Goal: Find specific page/section: Find specific page/section

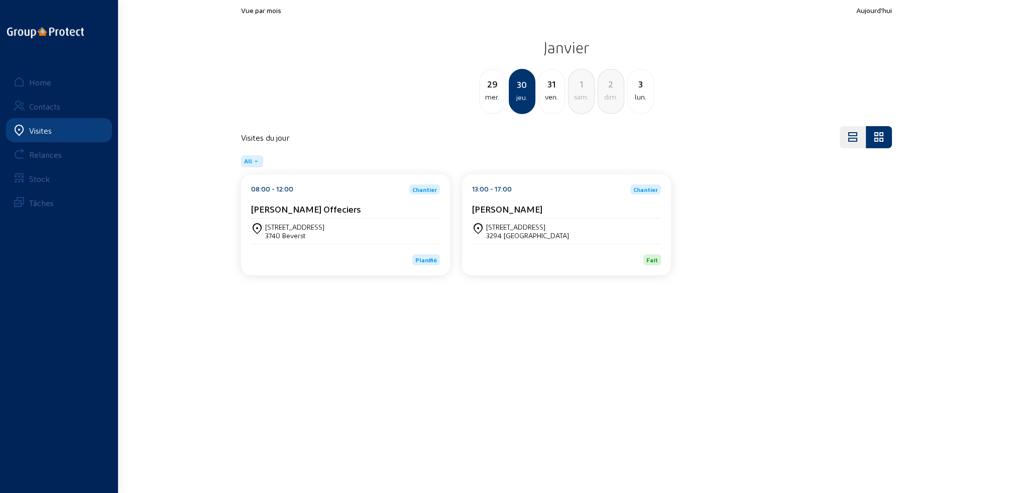
click at [42, 131] on div "Visites" at bounding box center [40, 131] width 23 height 10
click at [38, 82] on div "Home" at bounding box center [40, 82] width 22 height 10
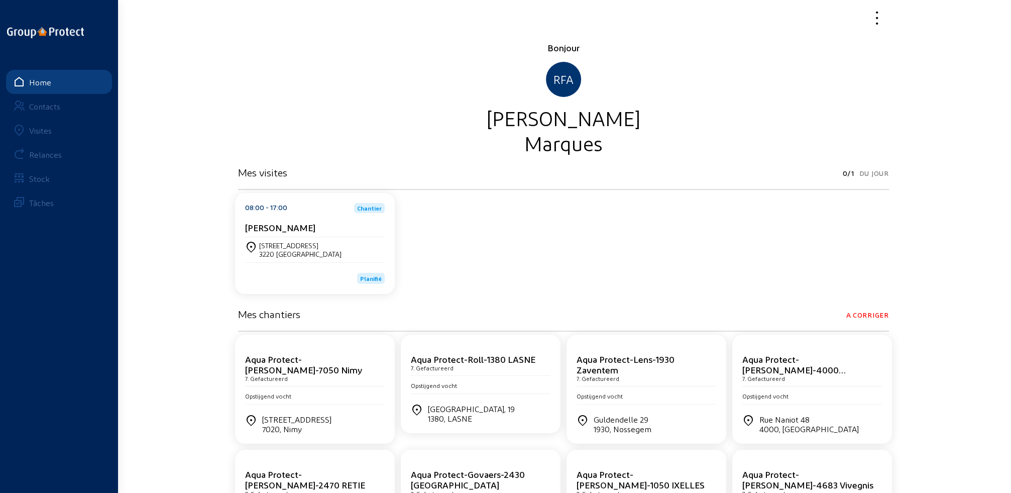
click at [43, 134] on div "Visites" at bounding box center [40, 131] width 23 height 10
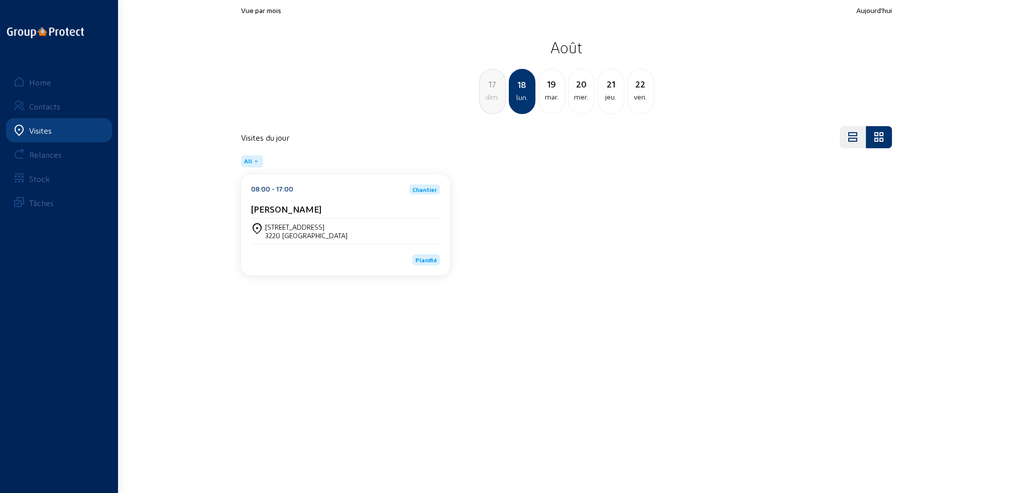
click at [325, 239] on div "[STREET_ADDRESS]" at bounding box center [345, 231] width 189 height 25
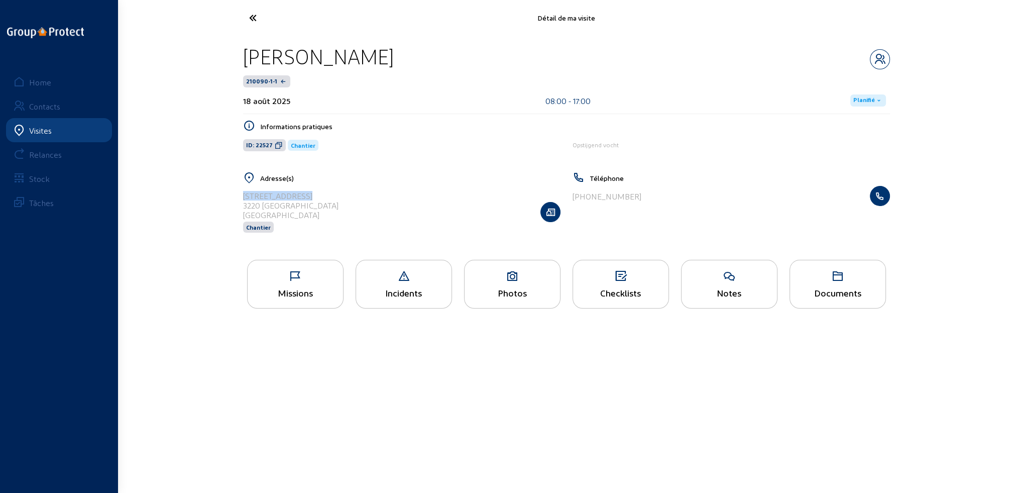
drag, startPoint x: 244, startPoint y: 194, endPoint x: 316, endPoint y: 191, distance: 71.9
click at [316, 191] on div "[STREET_ADDRESS] Chantier" at bounding box center [402, 212] width 318 height 52
copy div "[STREET_ADDRESS]"
drag, startPoint x: 243, startPoint y: 204, endPoint x: 304, endPoint y: 205, distance: 60.8
click at [304, 205] on div "3220 [GEOGRAPHIC_DATA]" at bounding box center [290, 205] width 95 height 10
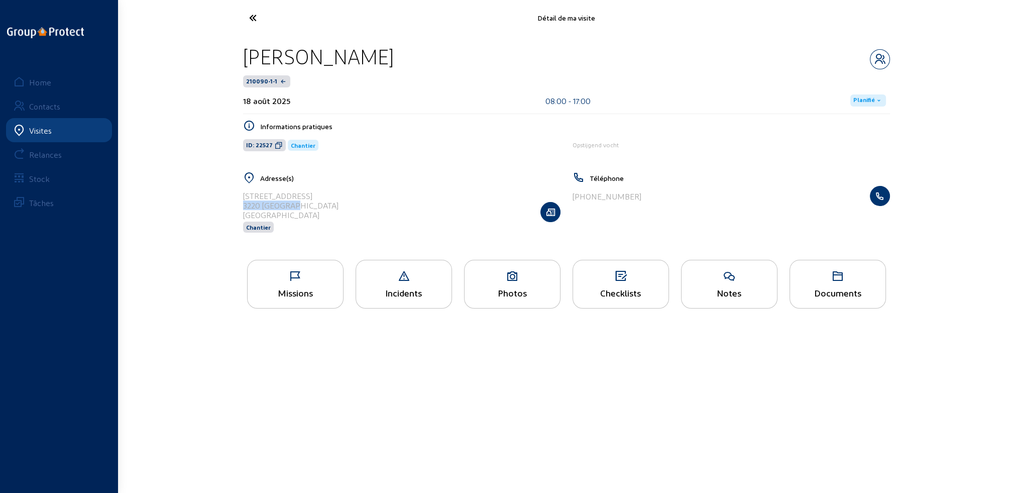
copy div "3220 [GEOGRAPHIC_DATA]"
drag, startPoint x: 260, startPoint y: 53, endPoint x: 379, endPoint y: 64, distance: 119.6
click at [379, 64] on div "[PERSON_NAME]" at bounding box center [566, 57] width 647 height 26
copy div "[PERSON_NAME]"
click at [862, 298] on div "Documents" at bounding box center [838, 284] width 96 height 49
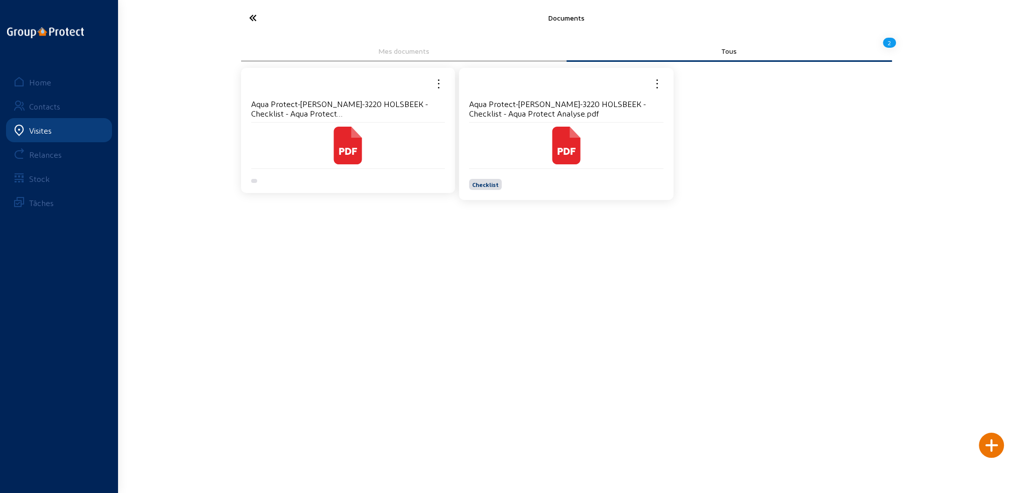
click at [398, 141] on cam-local-icon at bounding box center [348, 146] width 194 height 38
click at [366, 169] on div at bounding box center [348, 175] width 194 height 15
click at [354, 132] on icon at bounding box center [357, 132] width 11 height 11
click at [251, 18] on icon at bounding box center [290, 18] width 92 height 18
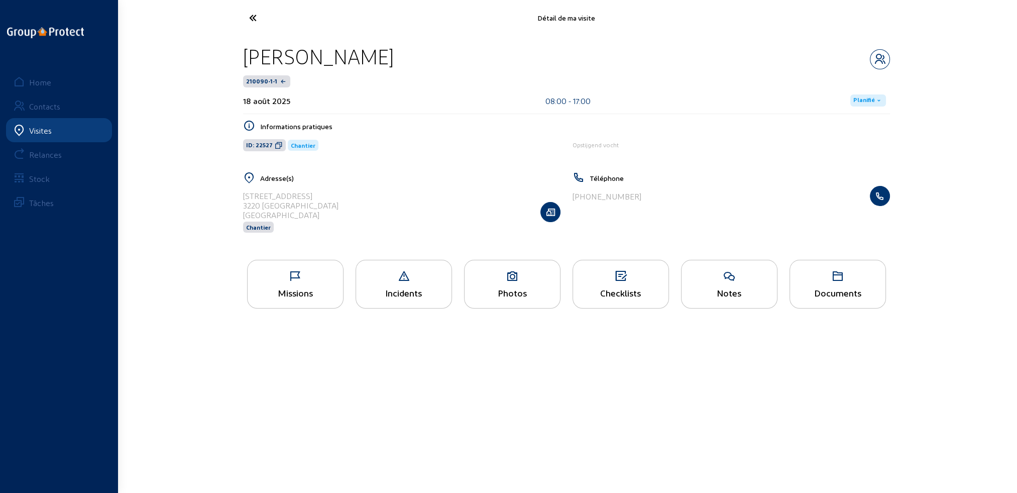
click at [496, 301] on div "Photos" at bounding box center [512, 284] width 96 height 49
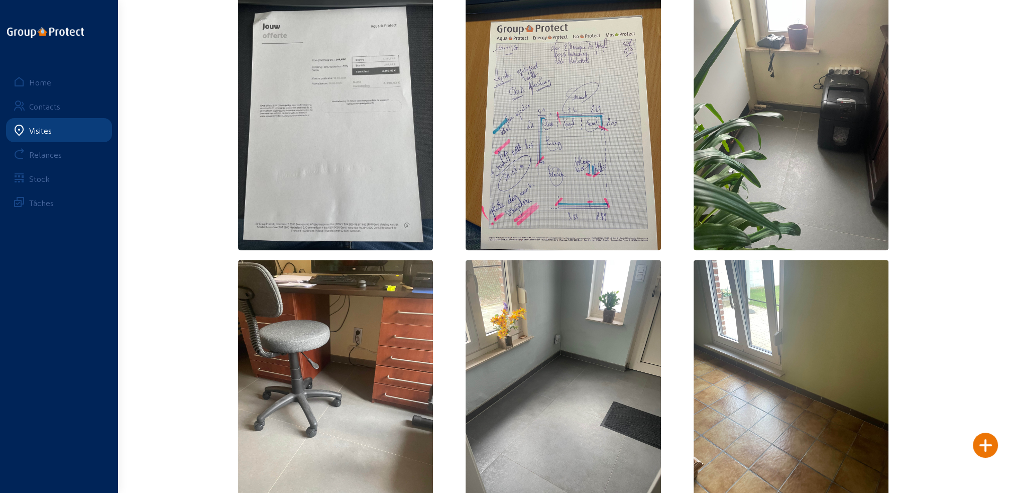
scroll to position [1217, 0]
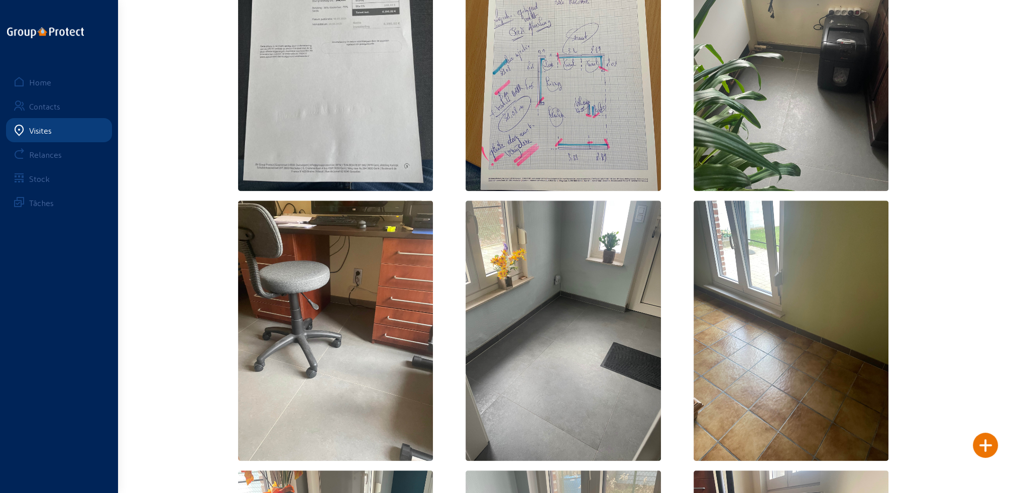
click at [603, 138] on img at bounding box center [563, 60] width 195 height 260
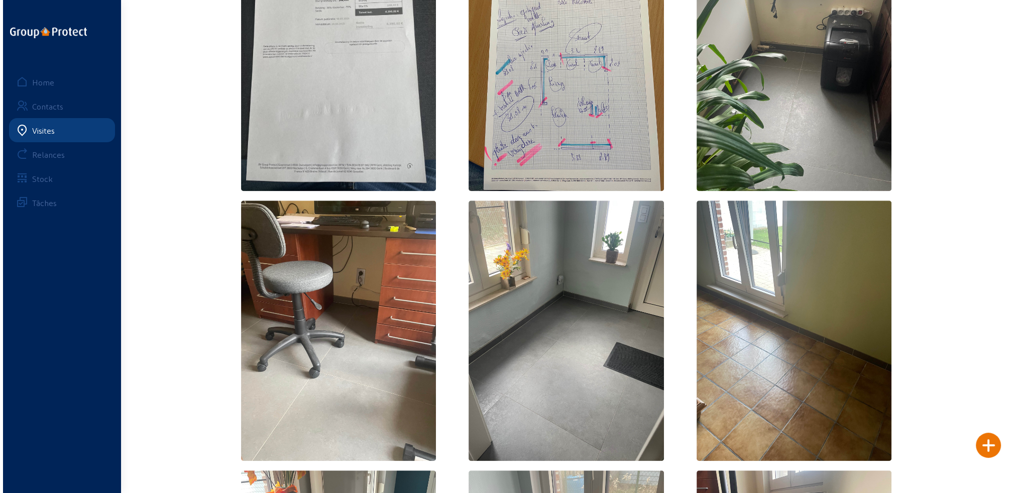
scroll to position [0, 0]
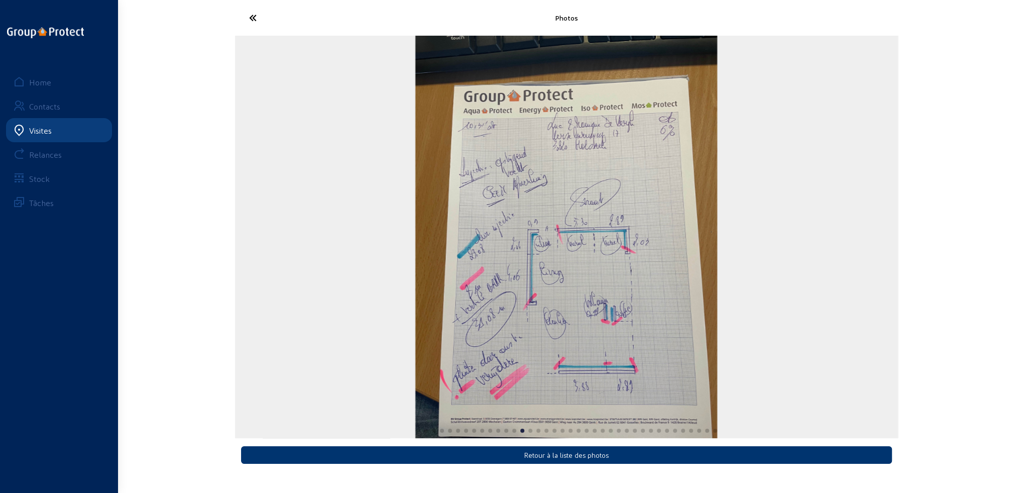
click at [255, 17] on icon at bounding box center [290, 18] width 92 height 18
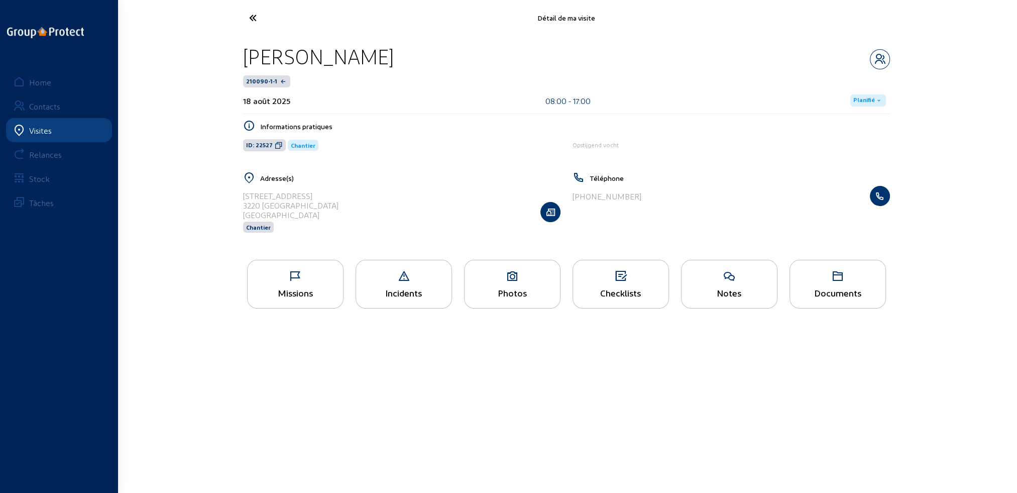
click at [291, 290] on div "Missions" at bounding box center [295, 292] width 95 height 11
